Goal: Information Seeking & Learning: Learn about a topic

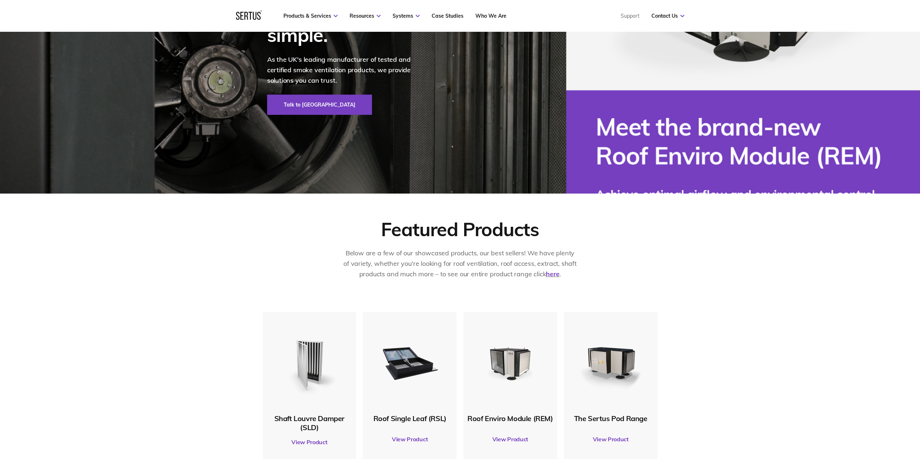
scroll to position [325, 0]
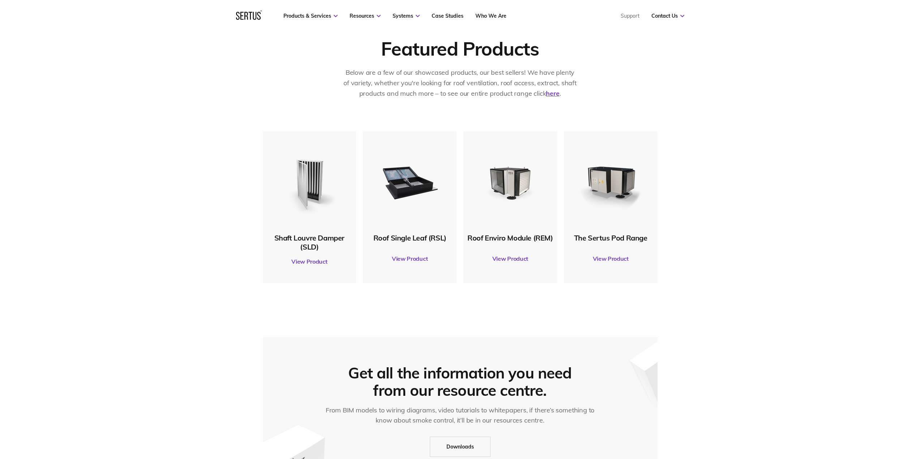
click at [402, 179] on img at bounding box center [410, 182] width 70 height 70
click at [402, 257] on link "View Product" at bounding box center [410, 259] width 86 height 20
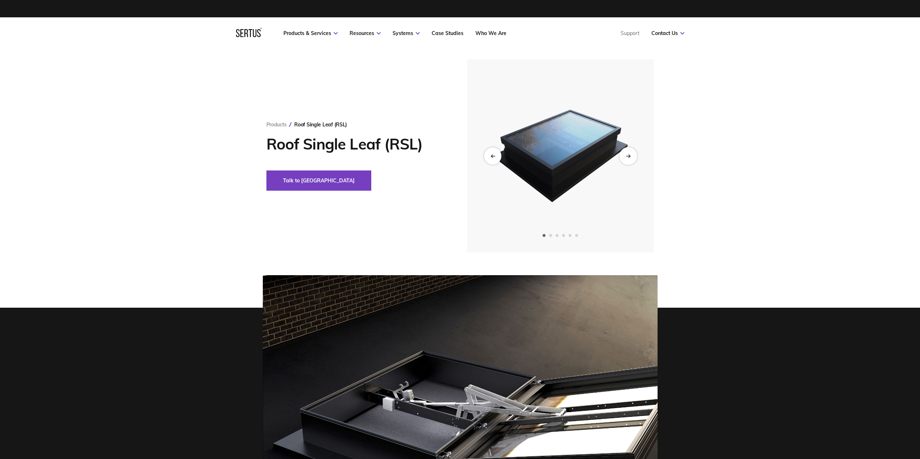
click at [626, 156] on icon "Next slide" at bounding box center [628, 156] width 5 height 4
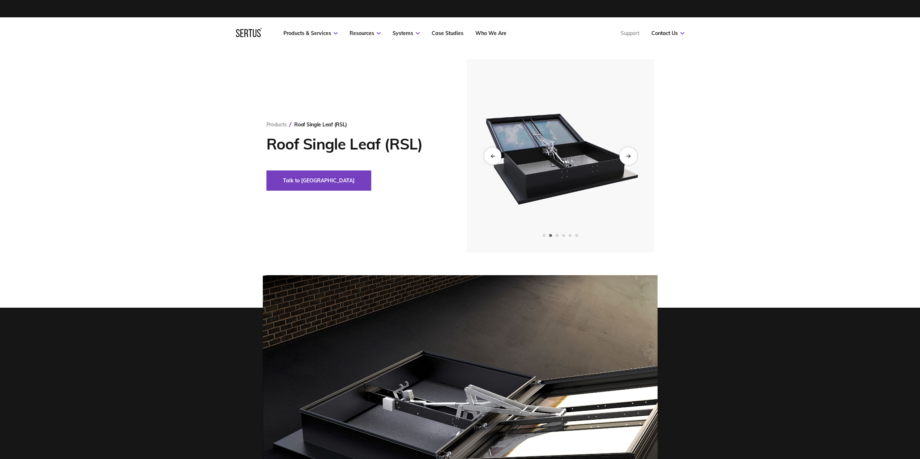
click at [626, 156] on icon "Next slide" at bounding box center [628, 156] width 5 height 4
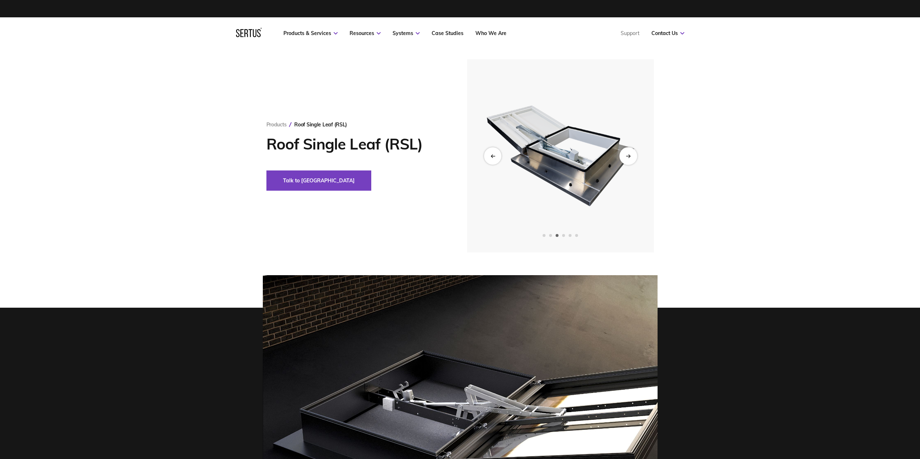
click at [626, 156] on icon "Next slide" at bounding box center [628, 156] width 5 height 4
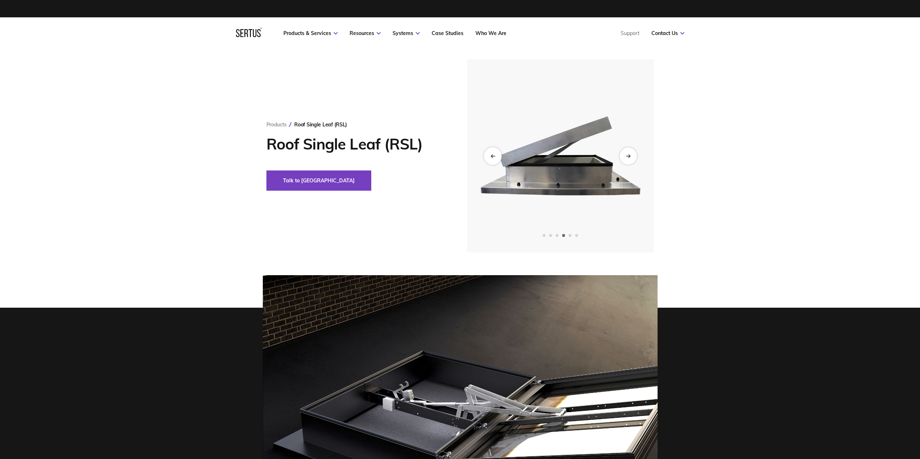
click at [494, 156] on icon "Previous slide" at bounding box center [493, 156] width 4 height 0
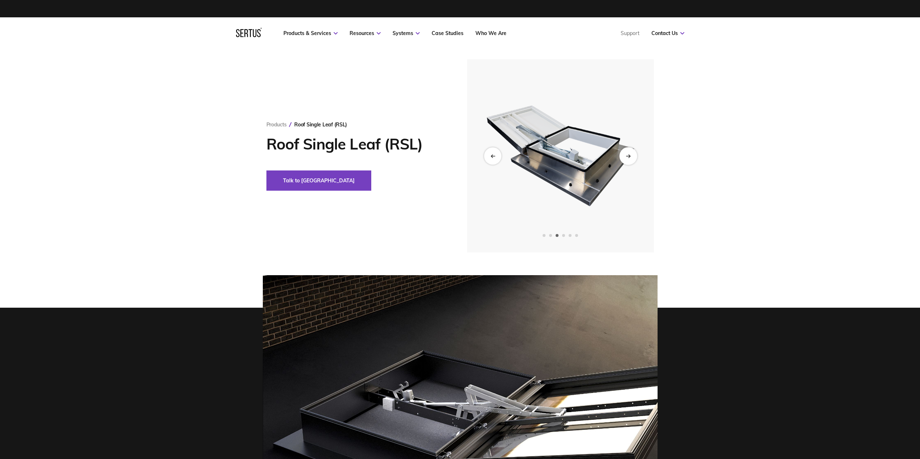
click at [628, 153] on div "Next slide" at bounding box center [628, 156] width 18 height 18
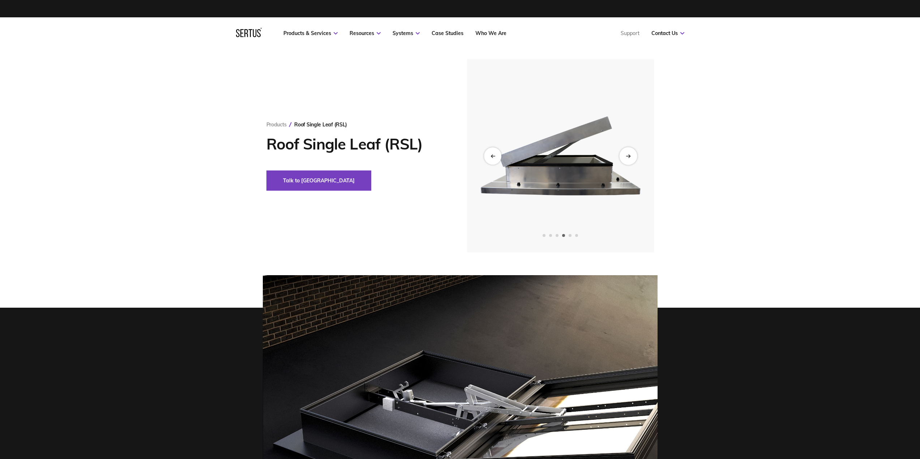
click at [628, 153] on div "Next slide" at bounding box center [628, 156] width 18 height 18
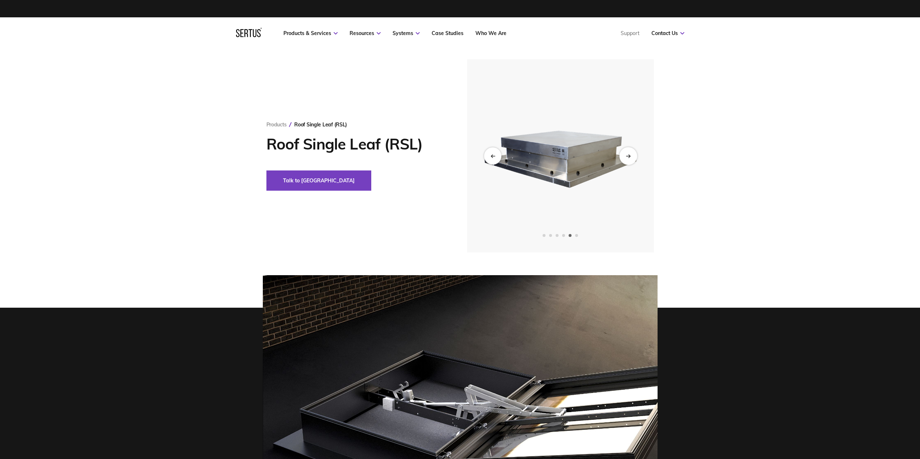
click at [628, 153] on div "Next slide" at bounding box center [628, 156] width 18 height 18
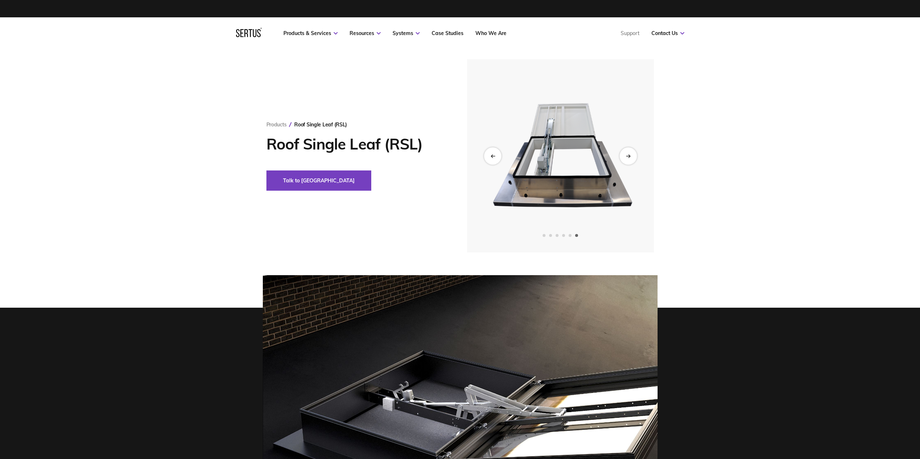
click at [501, 153] on img at bounding box center [559, 155] width 177 height 193
click at [492, 154] on icon "Previous slide" at bounding box center [492, 156] width 5 height 4
